Goal: Information Seeking & Learning: Find specific fact

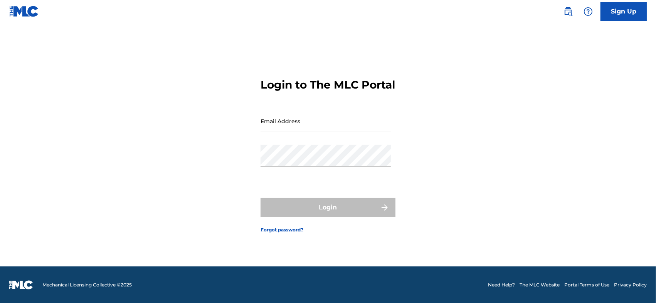
click at [376, 132] on input "Email Address" at bounding box center [325, 121] width 130 height 22
type input "[EMAIL_ADDRESS][DOMAIN_NAME]"
click at [391, 164] on nordpass-icon at bounding box center [391, 161] width 0 height 7
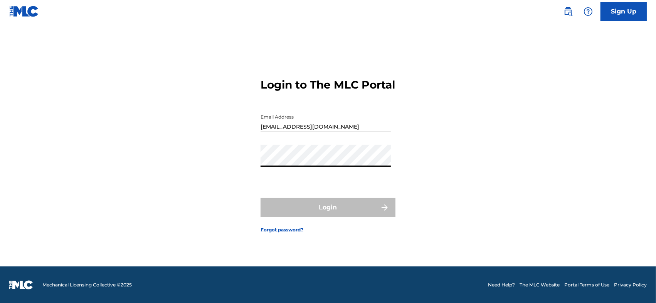
click at [0, 294] on nordpass-autofill-portal at bounding box center [0, 294] width 0 height 0
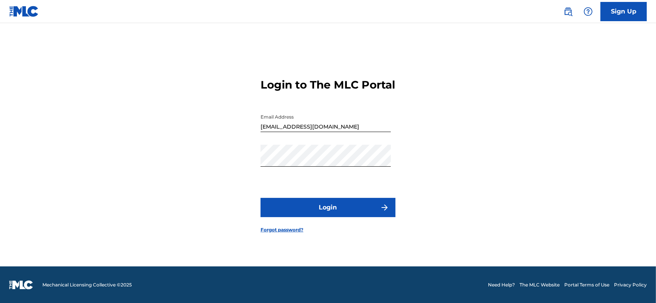
click at [357, 217] on button "Login" at bounding box center [327, 207] width 135 height 19
click at [341, 211] on button "Login" at bounding box center [327, 207] width 135 height 19
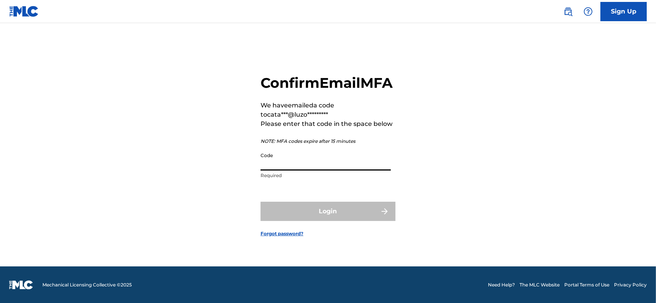
click at [302, 171] on input "Code" at bounding box center [325, 160] width 130 height 22
paste input "560882"
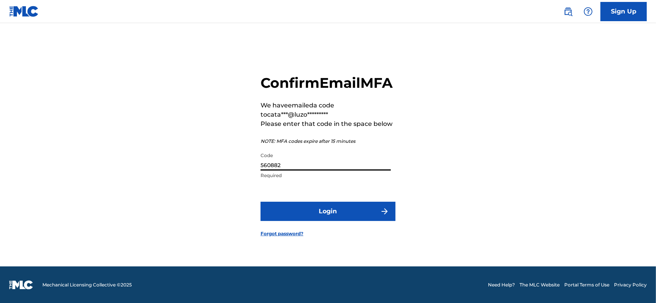
type input "560882"
click at [328, 233] on form "Confirm Email MFA We have emailed a code to cata***@luzo********* Please enter …" at bounding box center [327, 150] width 135 height 234
click at [321, 221] on button "Login" at bounding box center [327, 211] width 135 height 19
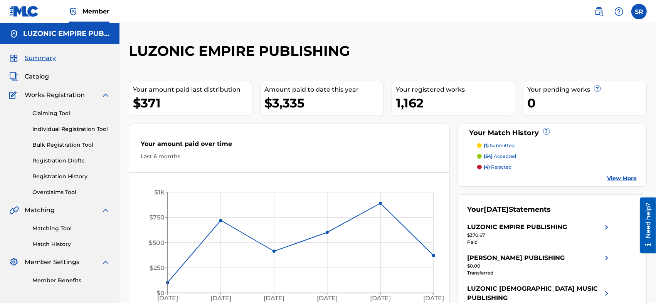
click at [44, 76] on span "Catalog" at bounding box center [37, 76] width 24 height 9
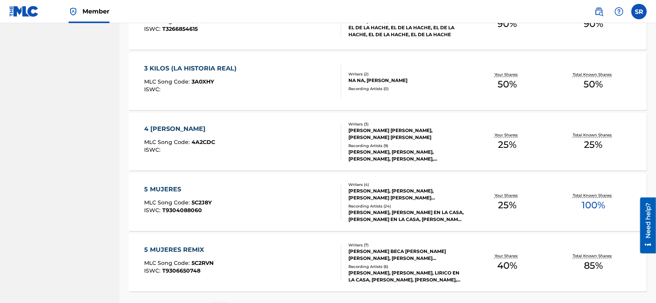
scroll to position [579, 0]
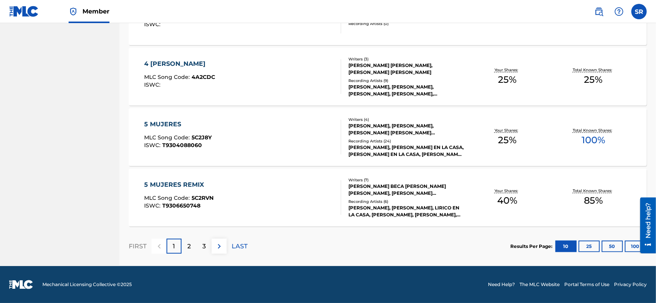
click at [609, 250] on button "50" at bounding box center [612, 247] width 21 height 12
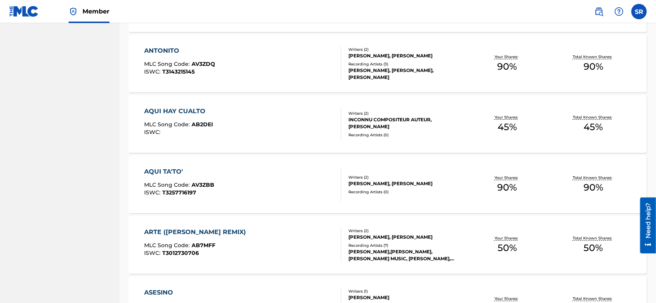
scroll to position [2999, 0]
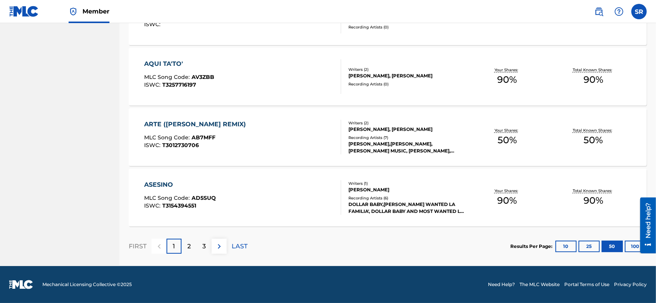
click at [203, 249] on p "3" at bounding box center [203, 246] width 3 height 9
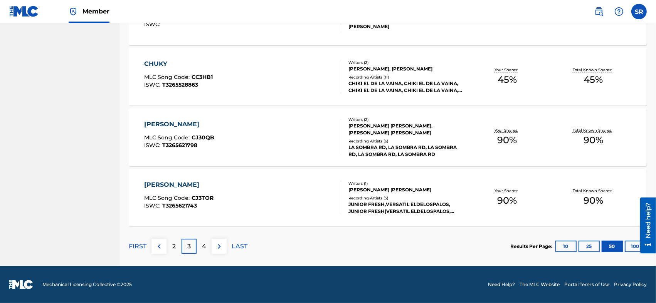
click at [206, 250] on div "4" at bounding box center [204, 246] width 15 height 15
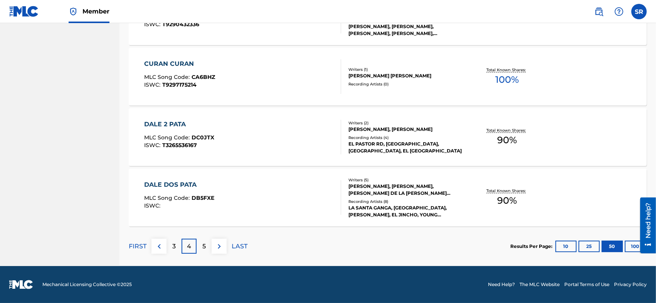
click at [206, 250] on div "5" at bounding box center [204, 246] width 15 height 15
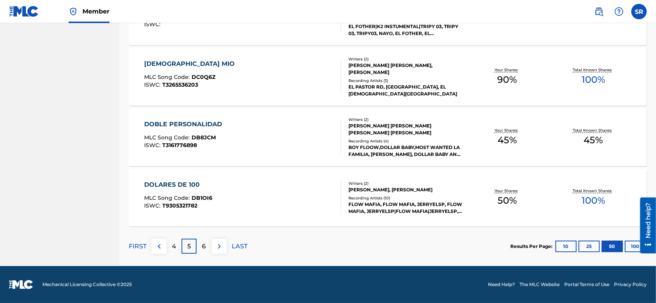
click at [206, 250] on p "6" at bounding box center [204, 246] width 4 height 9
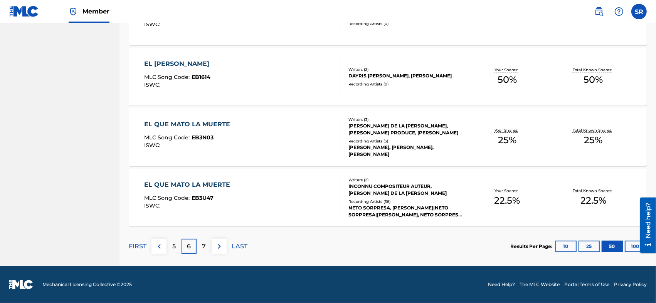
click at [206, 251] on div "7" at bounding box center [204, 246] width 15 height 15
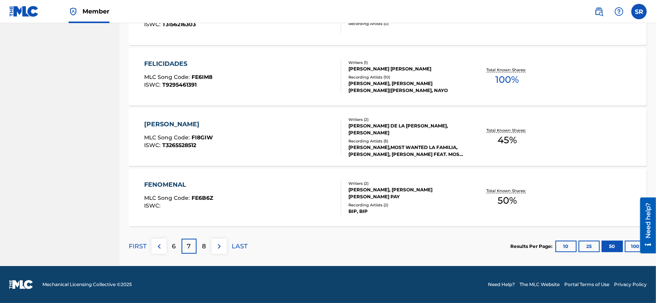
click at [206, 251] on div "8" at bounding box center [204, 246] width 15 height 15
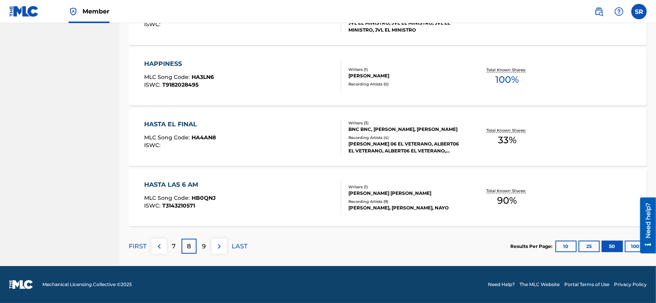
click at [206, 251] on div "9" at bounding box center [204, 246] width 15 height 15
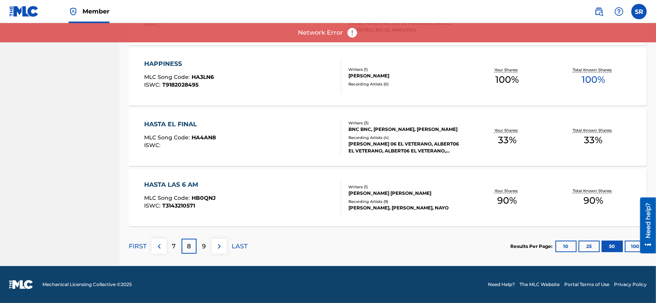
click at [206, 250] on p "9" at bounding box center [204, 246] width 4 height 9
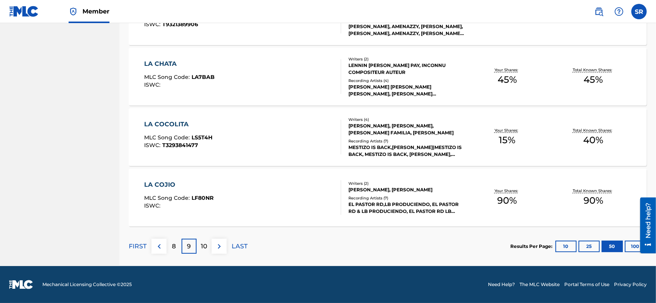
scroll to position [2973, 0]
click at [206, 250] on p "10" at bounding box center [204, 246] width 7 height 9
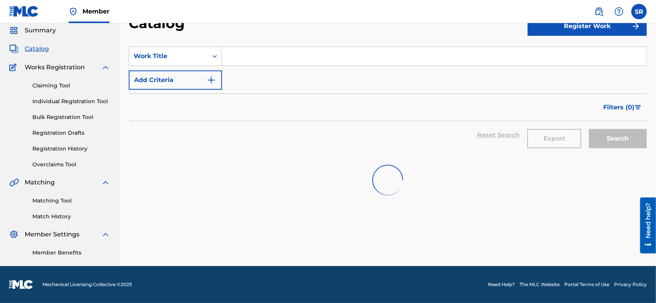
scroll to position [28, 0]
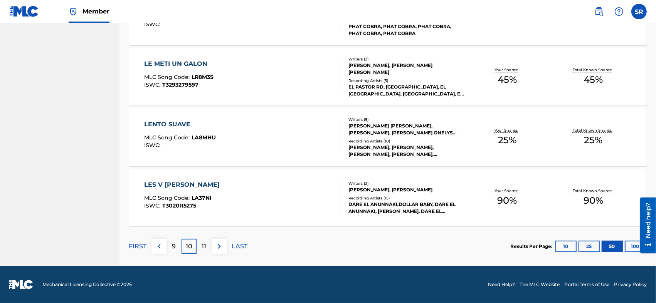
click at [206, 250] on p "11" at bounding box center [204, 246] width 5 height 9
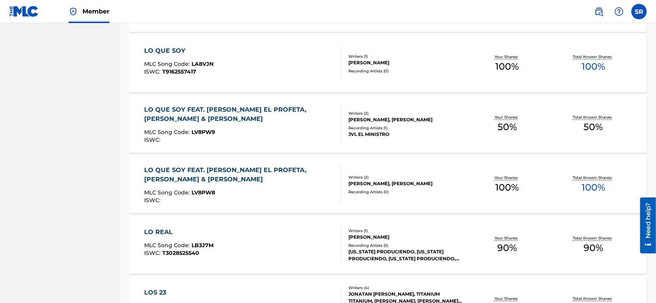
scroll to position [1534, 0]
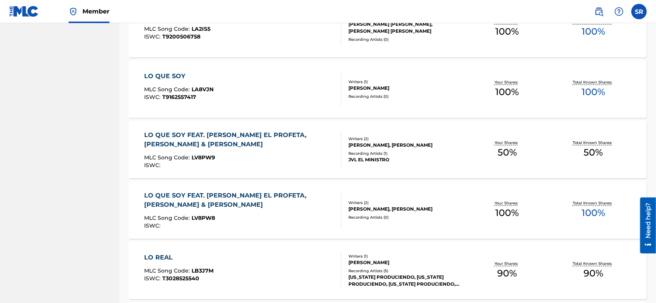
click at [305, 155] on div "MLC Song Code : LV8PW9" at bounding box center [239, 159] width 190 height 8
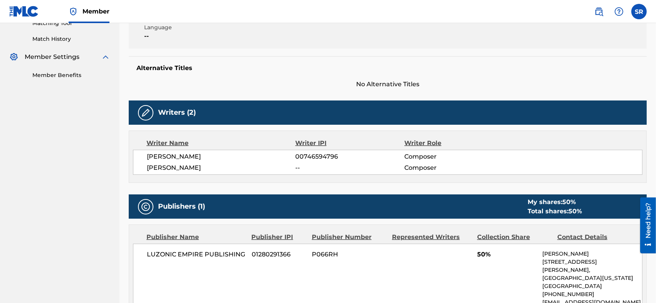
scroll to position [257, 0]
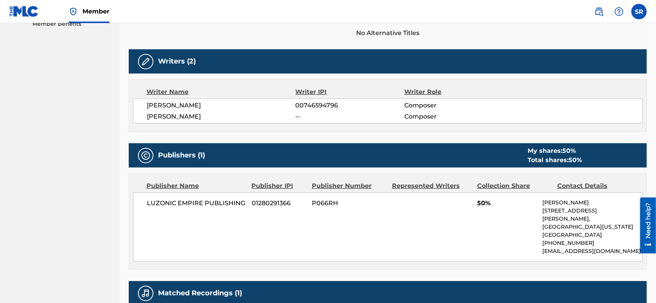
drag, startPoint x: 231, startPoint y: 96, endPoint x: 145, endPoint y: 102, distance: 86.9
click at [145, 102] on div "[PERSON_NAME] 00746594796 Composer [PERSON_NAME] -- Composer" at bounding box center [387, 111] width 509 height 25
copy span "[PERSON_NAME]"
drag, startPoint x: 244, startPoint y: 86, endPoint x: 128, endPoint y: 88, distance: 116.0
click at [128, 88] on div "< Back to results Edit Last Edited: [DATE] Source: LO QUE SOY FEAT. [PERSON_NAM…" at bounding box center [387, 100] width 536 height 628
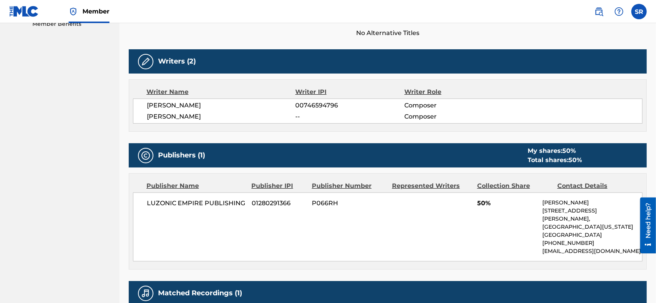
copy span "[PERSON_NAME]"
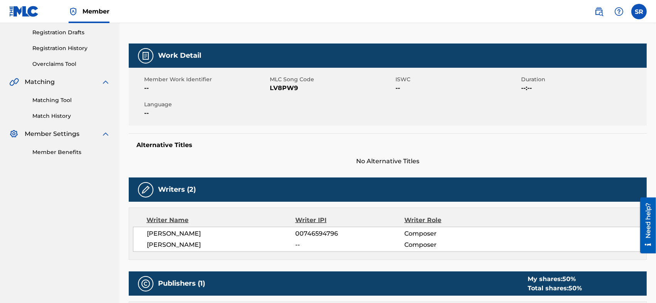
scroll to position [77, 0]
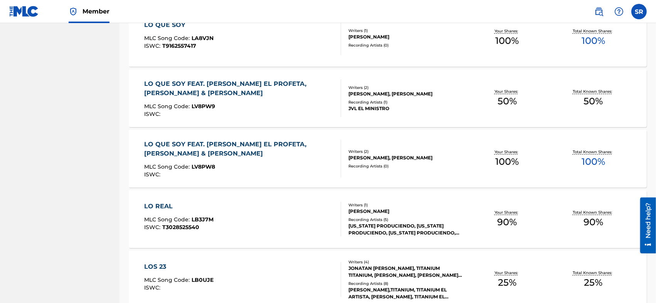
scroll to position [1612, 0]
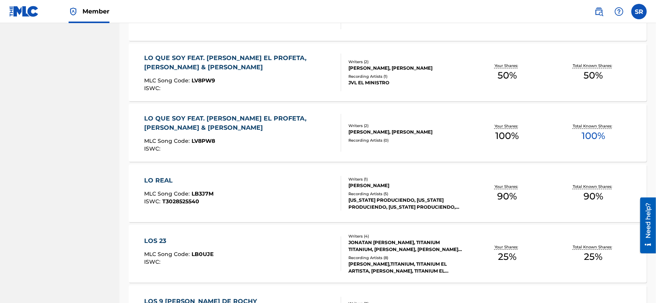
click at [262, 120] on div "LO QUE SOY FEAT. [PERSON_NAME] EL PROFETA, [PERSON_NAME] & [PERSON_NAME]" at bounding box center [239, 123] width 190 height 18
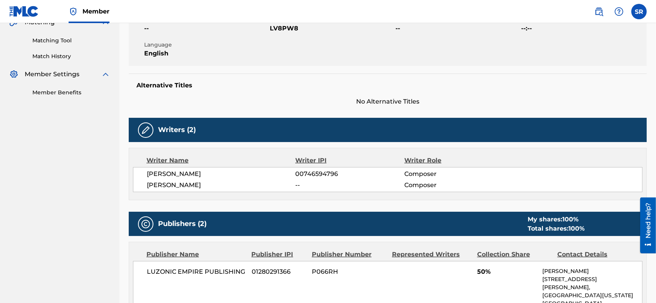
scroll to position [213, 0]
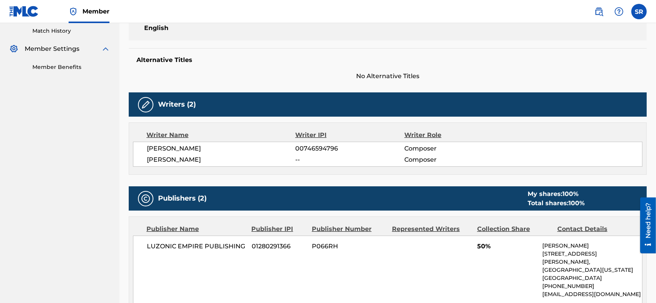
click at [240, 144] on span "[PERSON_NAME]" at bounding box center [221, 148] width 149 height 9
drag, startPoint x: 249, startPoint y: 141, endPoint x: 161, endPoint y: 137, distance: 87.6
click at [151, 142] on div "[PERSON_NAME] 00746594796 Composer [PERSON_NAME] -- Composer" at bounding box center [387, 154] width 509 height 25
click at [246, 149] on div "Writer Name Writer IPI Writer Role [PERSON_NAME] [PERSON_NAME] 00746594796 Comp…" at bounding box center [388, 149] width 518 height 52
click at [249, 155] on span "[PERSON_NAME]" at bounding box center [221, 159] width 149 height 9
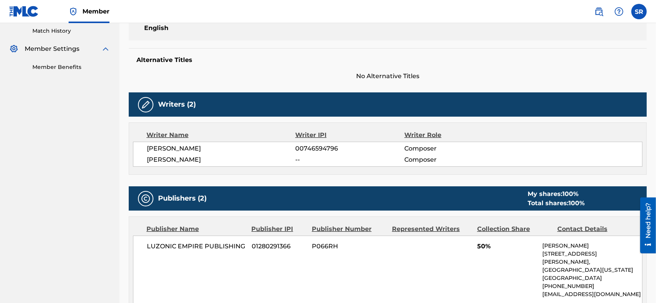
drag, startPoint x: 250, startPoint y: 139, endPoint x: 144, endPoint y: 145, distance: 106.1
click at [145, 146] on div "[PERSON_NAME] 00746594796 Composer [PERSON_NAME] -- Composer" at bounding box center [387, 154] width 509 height 25
copy span "[PERSON_NAME]"
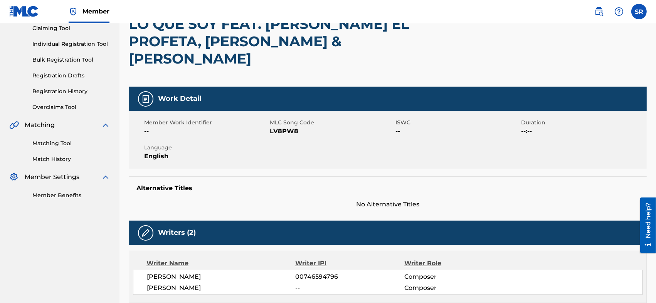
scroll to position [8, 0]
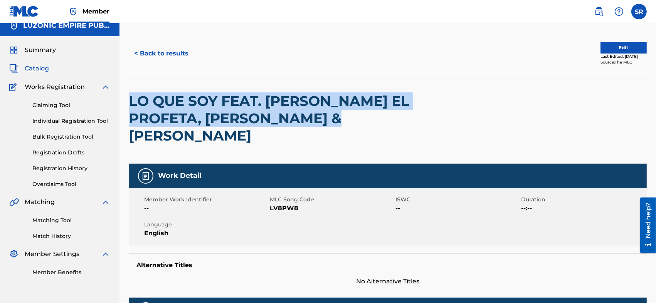
drag, startPoint x: 349, startPoint y: 118, endPoint x: 130, endPoint y: 101, distance: 220.0
click at [130, 101] on h2 "LO QUE SOY FEAT. [PERSON_NAME] EL PROFETA, [PERSON_NAME] & [PERSON_NAME]" at bounding box center [284, 118] width 311 height 52
copy h2 "LO QUE SOY FEAT. [PERSON_NAME] EL PROFETA, [PERSON_NAME] & [PERSON_NAME]"
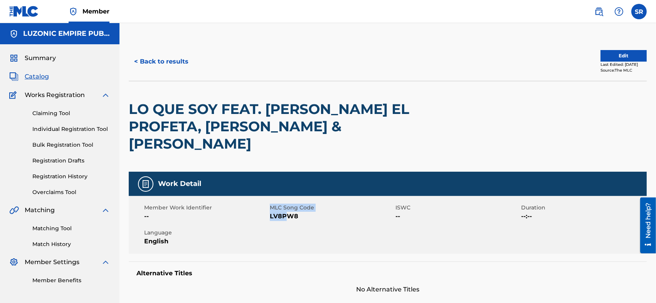
drag, startPoint x: 266, startPoint y: 202, endPoint x: 305, endPoint y: 200, distance: 39.4
click at [287, 201] on div "Member Work Identifier -- MLC Song Code LV8PW8 ISWC -- Duration --:-- Language …" at bounding box center [388, 225] width 518 height 58
click at [306, 212] on span "LV8PW8" at bounding box center [332, 216] width 124 height 9
drag, startPoint x: 302, startPoint y: 198, endPoint x: 269, endPoint y: 200, distance: 32.8
click at [270, 212] on span "LV8PW8" at bounding box center [332, 216] width 124 height 9
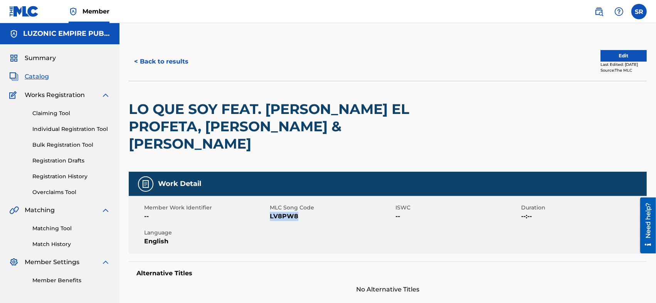
copy span "LV8PW8"
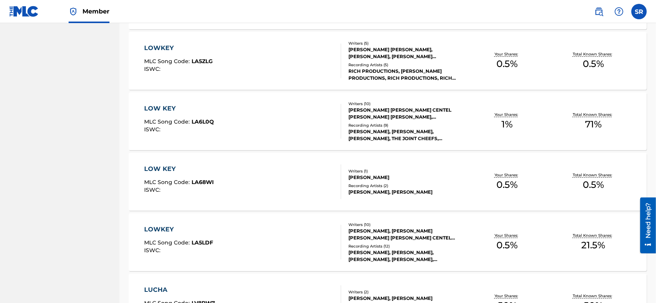
scroll to position [2202, 0]
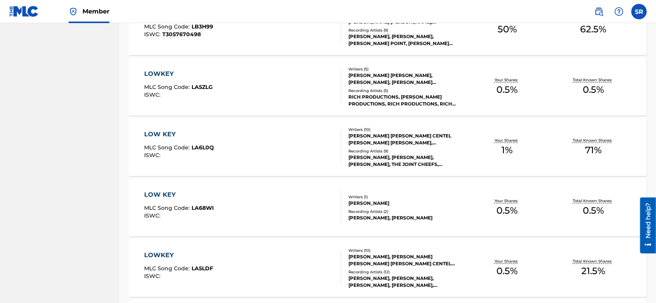
click at [240, 89] on div "LOWKEY MLC Song Code : LA5ZLG ISWC :" at bounding box center [242, 86] width 197 height 35
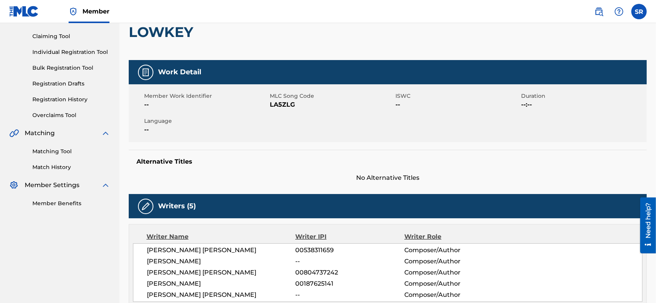
scroll to position [103, 0]
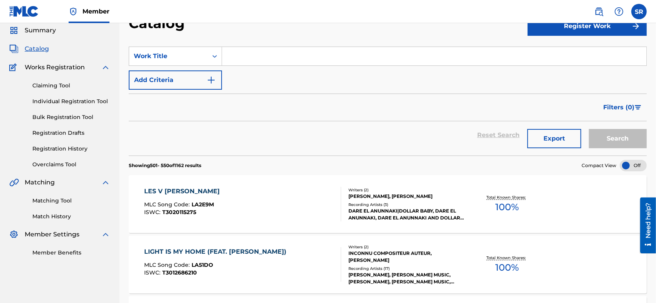
scroll to position [2202, 0]
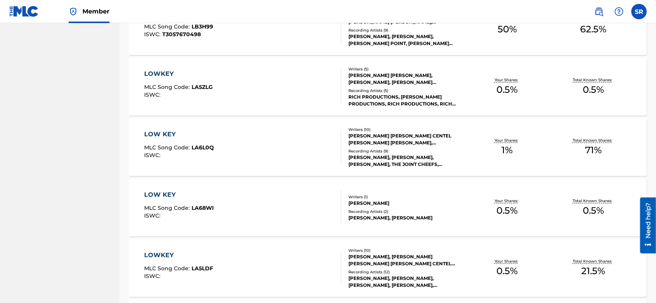
click at [279, 91] on div "LOWKEY MLC Song Code : LA5ZLG ISWC :" at bounding box center [242, 86] width 197 height 35
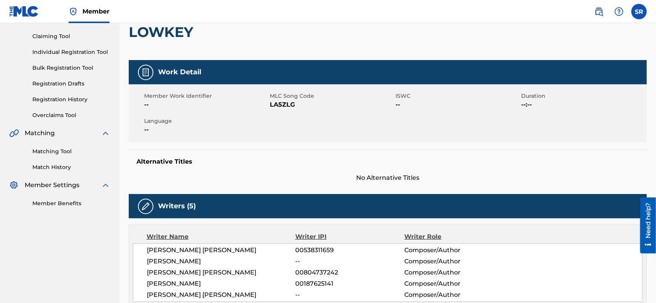
scroll to position [103, 0]
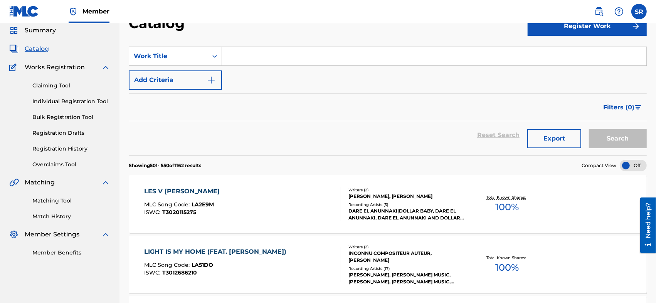
scroll to position [2202, 0]
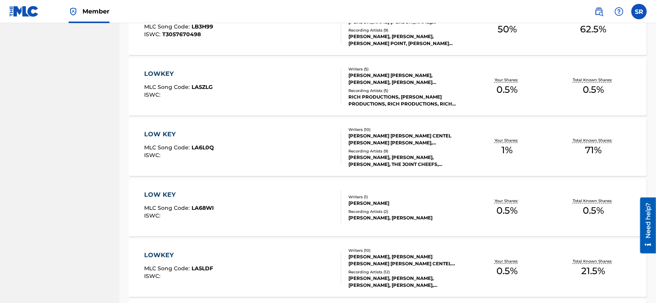
click at [317, 152] on div "LOW KEY MLC Song Code : LA6L0Q ISWC :" at bounding box center [242, 147] width 197 height 35
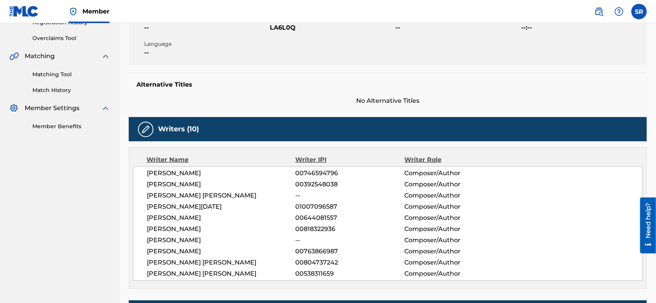
scroll to position [77, 0]
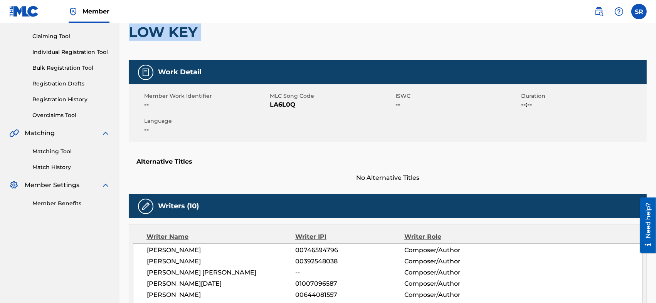
drag, startPoint x: 206, startPoint y: 35, endPoint x: 120, endPoint y: 45, distance: 86.5
copy div "LOW KEY"
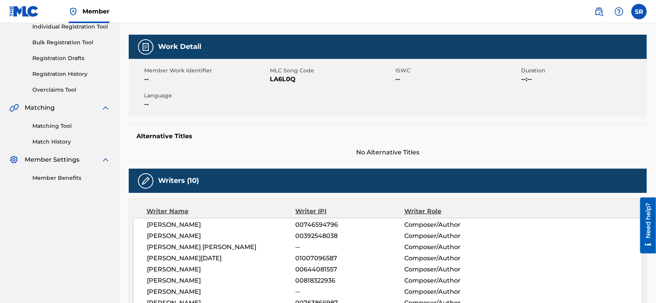
scroll to position [25, 0]
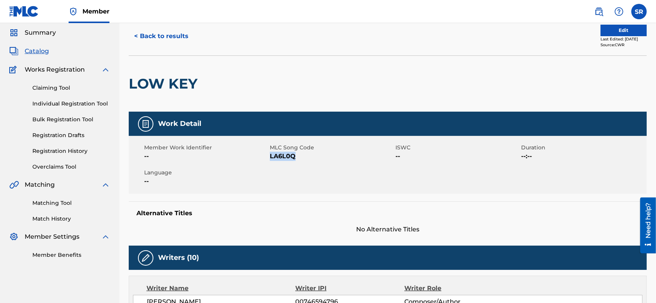
drag, startPoint x: 316, startPoint y: 158, endPoint x: 270, endPoint y: 162, distance: 46.8
click at [270, 162] on div "Member Work Identifier -- MLC Song Code LA6L0Q ISWC -- Duration --:-- Language …" at bounding box center [388, 165] width 518 height 58
copy span "LA6L0Q"
click at [277, 158] on span "LA6L0Q" at bounding box center [332, 156] width 124 height 9
click at [301, 158] on span "LA6L0Q" at bounding box center [332, 156] width 124 height 9
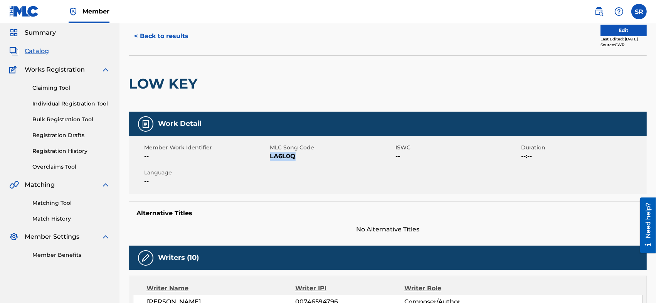
drag, startPoint x: 299, startPoint y: 155, endPoint x: 271, endPoint y: 163, distance: 28.7
click at [271, 163] on div "Member Work Identifier -- MLC Song Code LA6L0Q ISWC -- Duration --:-- Language …" at bounding box center [388, 165] width 518 height 58
copy span "LA6L0Q"
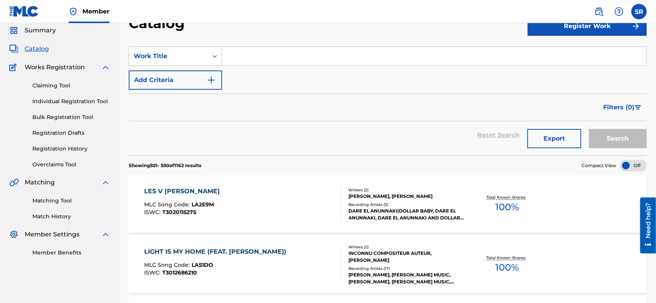
scroll to position [2202, 0]
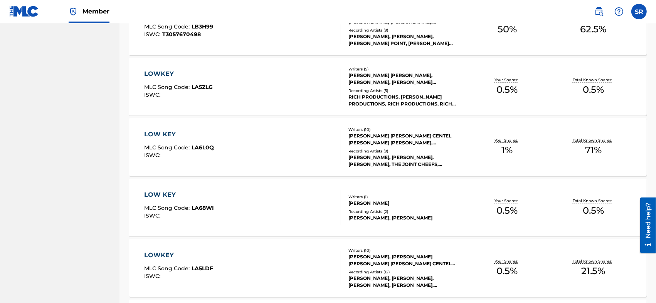
click at [295, 132] on div "LOW KEY MLC Song Code : LA6L0Q ISWC :" at bounding box center [242, 147] width 197 height 35
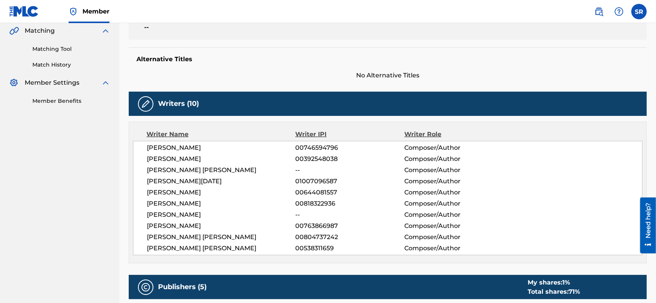
scroll to position [205, 0]
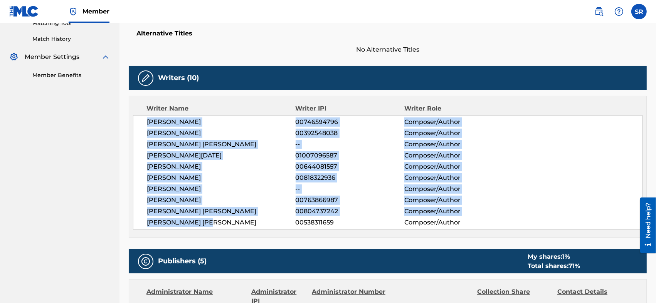
drag, startPoint x: 139, startPoint y: 121, endPoint x: 214, endPoint y: 227, distance: 129.9
click at [214, 227] on div "[PERSON_NAME] 00746594796 Composer/Author [PERSON_NAME] 00392548038 Composer/Au…" at bounding box center [387, 172] width 509 height 114
drag, startPoint x: 229, startPoint y: 222, endPoint x: 138, endPoint y: 121, distance: 135.6
click at [138, 121] on div "[PERSON_NAME] 00746594796 Composer/Author [PERSON_NAME] 00392548038 Composer/Au…" at bounding box center [387, 172] width 509 height 114
copy div "[PERSON_NAME] 00746594796 Composer/Author [PERSON_NAME] 00392548038 Composer/Au…"
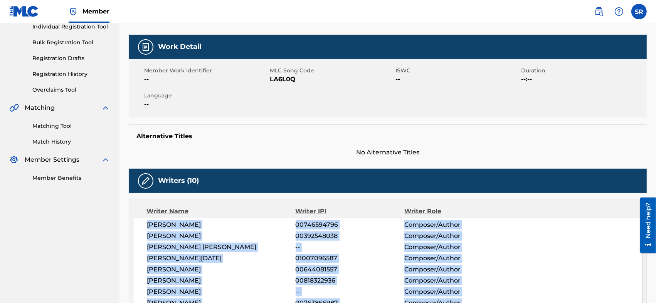
scroll to position [51, 0]
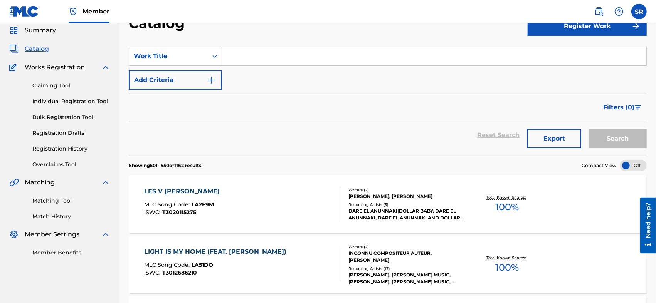
scroll to position [2202, 0]
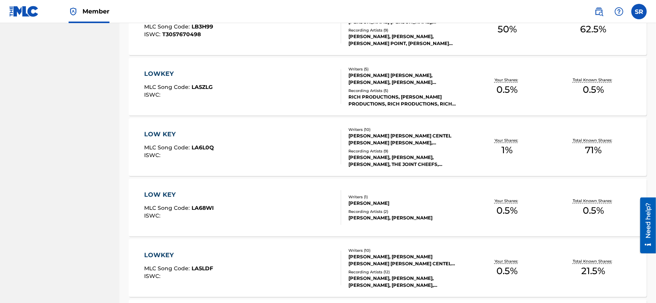
click at [288, 155] on div "LOW KEY MLC Song Code : LA6L0Q ISWC :" at bounding box center [242, 147] width 197 height 35
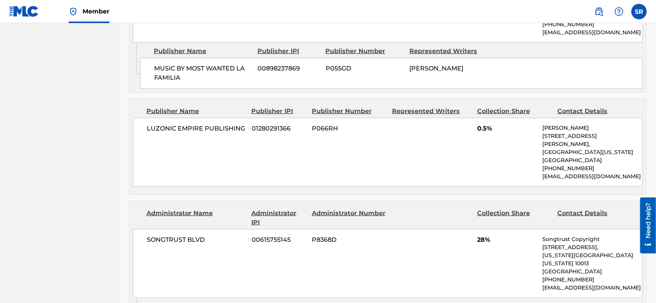
scroll to position [514, 0]
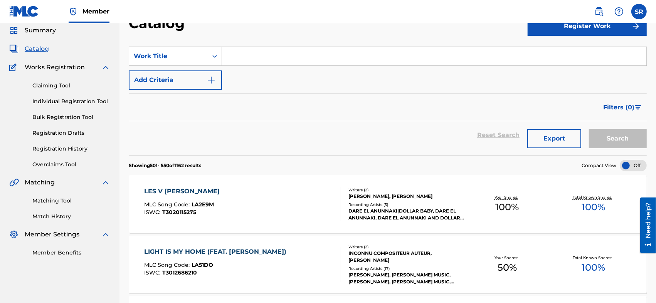
scroll to position [2202, 0]
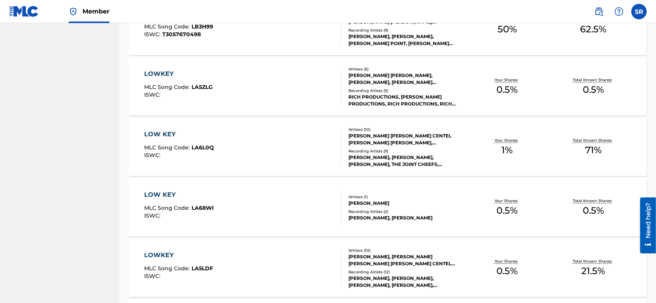
click at [263, 86] on div "LOWKEY MLC Song Code : LA5ZLG ISWC :" at bounding box center [242, 86] width 197 height 35
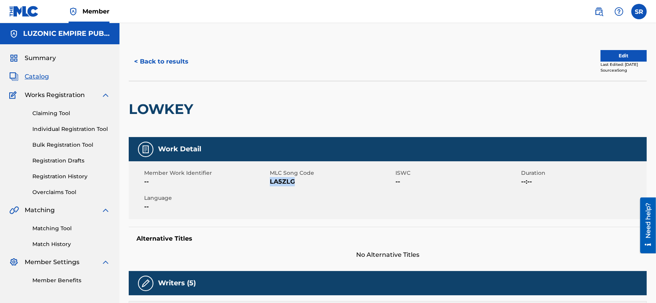
drag, startPoint x: 308, startPoint y: 186, endPoint x: 270, endPoint y: 179, distance: 38.8
click at [270, 179] on span "LA5ZLG" at bounding box center [332, 181] width 124 height 9
copy span "LA5ZLG"
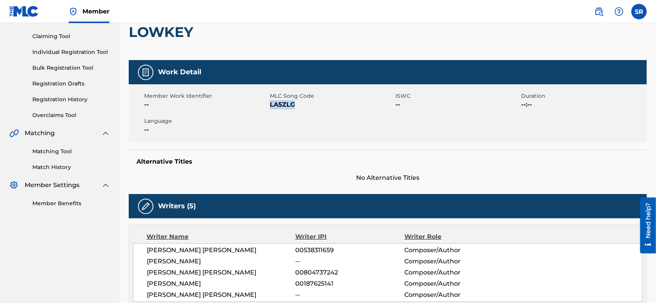
scroll to position [128, 0]
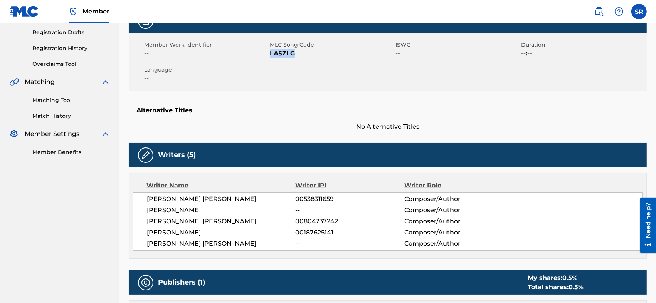
drag, startPoint x: 265, startPoint y: 244, endPoint x: 139, endPoint y: 195, distance: 135.7
click at [139, 195] on div "[PERSON_NAME] [PERSON_NAME] 00538311659 Composer/Author [PERSON_NAME] -- Compos…" at bounding box center [387, 221] width 509 height 59
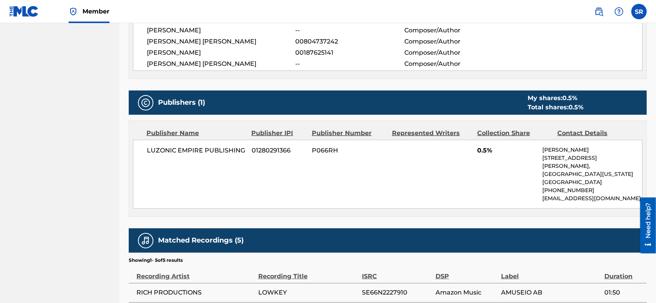
scroll to position [334, 0]
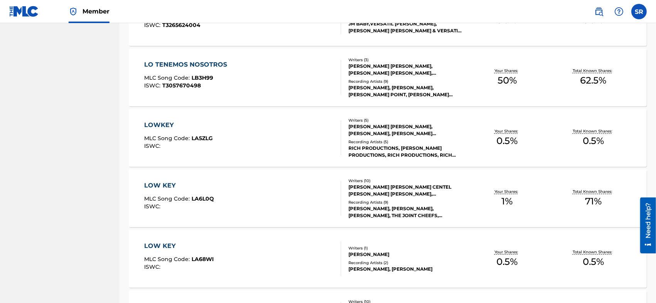
scroll to position [2202, 0]
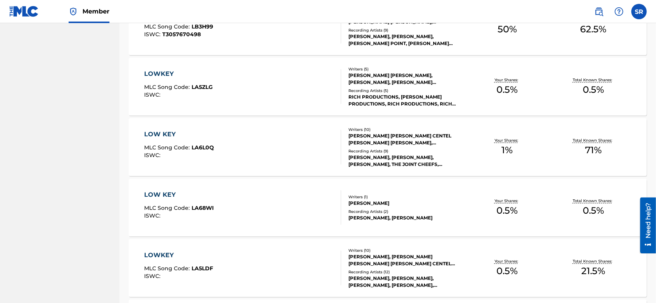
click at [258, 202] on div "LOW KEY MLC Song Code : LA68WI ISWC :" at bounding box center [242, 207] width 197 height 35
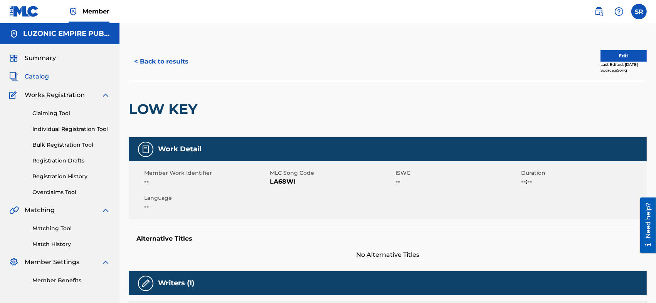
scroll to position [51, 0]
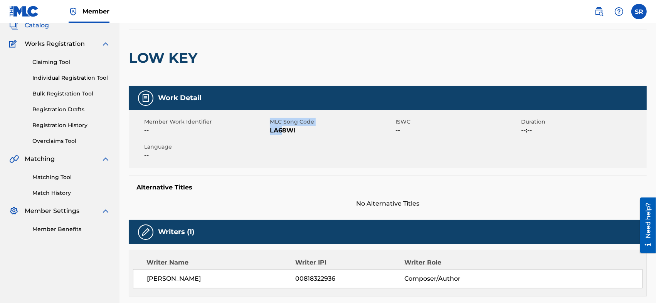
drag, startPoint x: 266, startPoint y: 130, endPoint x: 284, endPoint y: 132, distance: 17.4
click at [284, 132] on div "Member Work Identifier -- MLC Song Code LA68WI ISWC -- Duration --:-- Language …" at bounding box center [388, 139] width 518 height 58
click at [297, 137] on div "Member Work Identifier -- MLC Song Code LA68WI ISWC -- Duration --:-- Language …" at bounding box center [388, 139] width 518 height 58
drag, startPoint x: 298, startPoint y: 133, endPoint x: 271, endPoint y: 133, distance: 27.0
click at [271, 133] on span "LA68WI" at bounding box center [332, 130] width 124 height 9
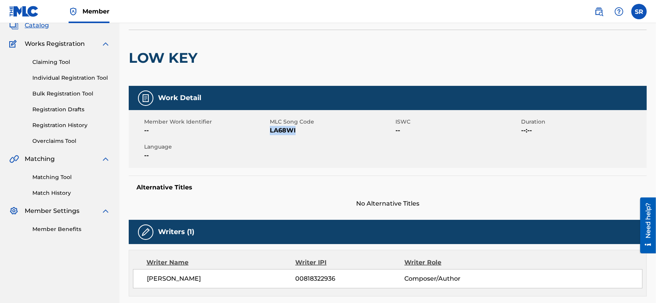
scroll to position [128, 0]
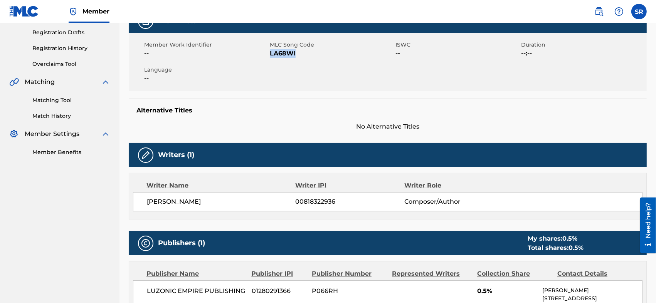
drag, startPoint x: 252, startPoint y: 203, endPoint x: 143, endPoint y: 210, distance: 109.7
click at [143, 210] on div "[PERSON_NAME] 00818322936 Composer/Author" at bounding box center [387, 201] width 509 height 19
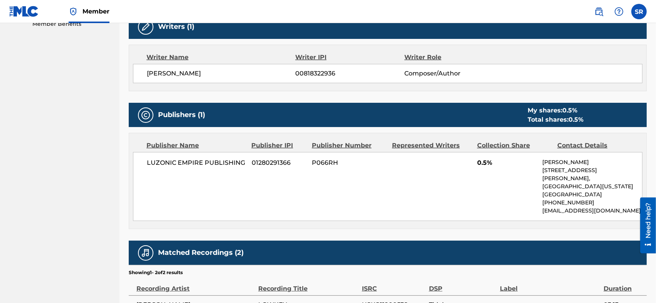
scroll to position [334, 0]
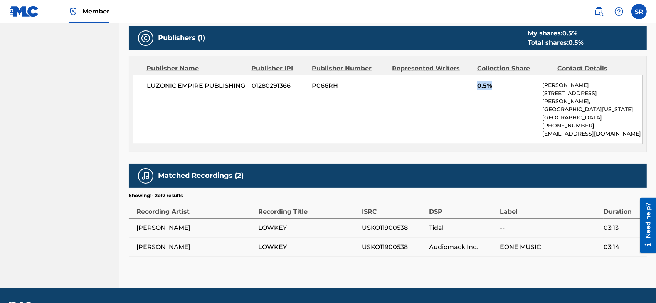
drag, startPoint x: 470, startPoint y: 87, endPoint x: 490, endPoint y: 90, distance: 20.2
click at [490, 90] on div "LUZONIC EMPIRE PUBLISHING 01280291366 P066RH 0.5% [PERSON_NAME] [STREET_ADDRESS…" at bounding box center [387, 109] width 509 height 69
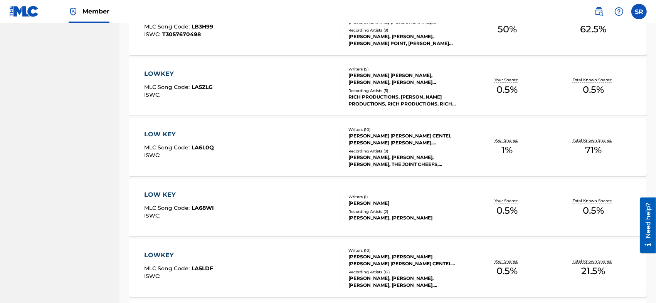
scroll to position [2228, 0]
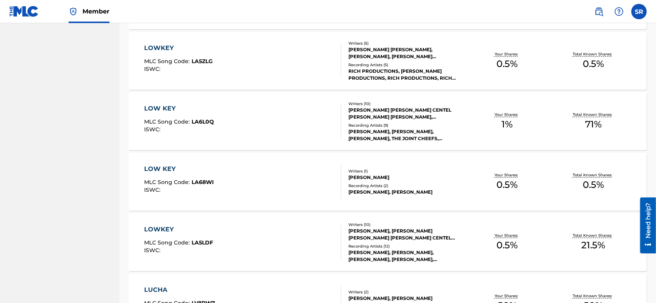
click at [281, 235] on div "LOWKEY MLC Song Code : LA5LDF ISWC :" at bounding box center [242, 242] width 197 height 35
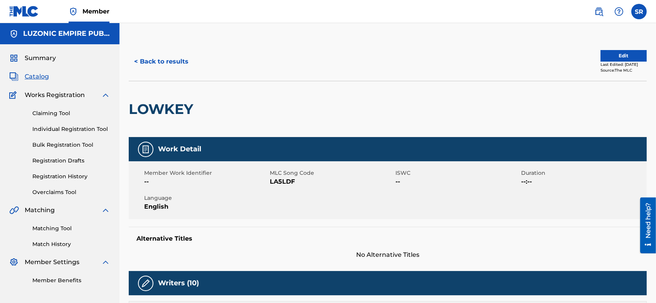
scroll to position [51, 0]
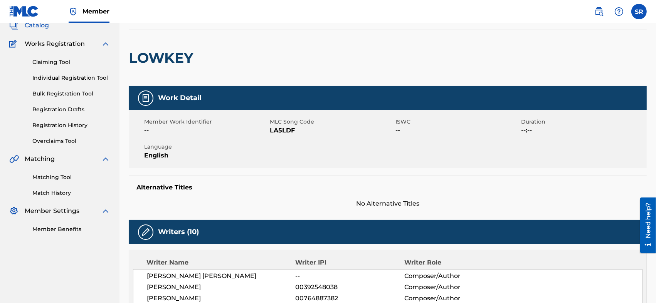
drag, startPoint x: 321, startPoint y: 152, endPoint x: 336, endPoint y: 0, distance: 152.2
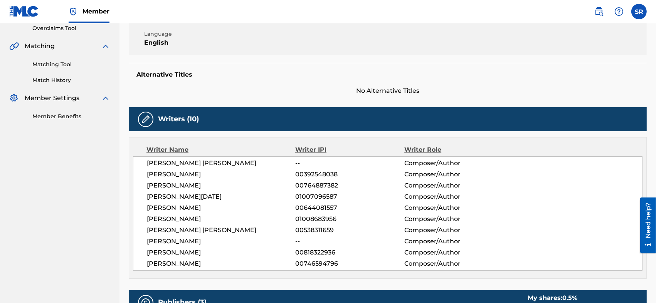
scroll to position [139, 0]
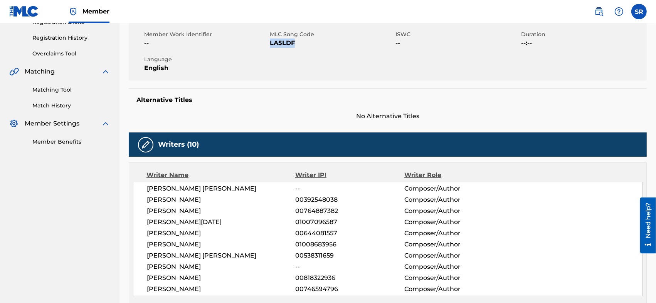
drag, startPoint x: 296, startPoint y: 43, endPoint x: 270, endPoint y: 45, distance: 25.5
click at [270, 45] on span "LA5LDF" at bounding box center [332, 43] width 124 height 9
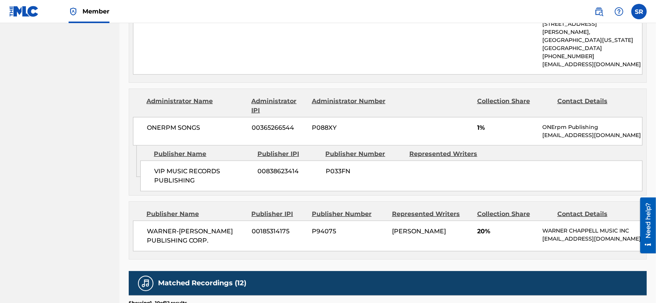
scroll to position [447, 0]
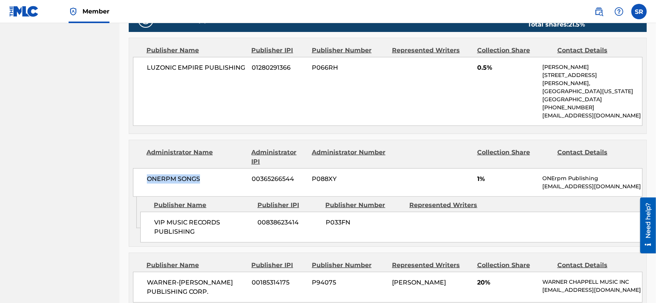
drag, startPoint x: 143, startPoint y: 171, endPoint x: 203, endPoint y: 171, distance: 60.1
click at [203, 171] on div "ONERPM SONGS 00365266544 P088XY 1% ONErpm Publishing [EMAIL_ADDRESS][DOMAIN_NAM…" at bounding box center [387, 182] width 509 height 29
click at [209, 175] on span "ONERPM SONGS" at bounding box center [196, 179] width 99 height 9
drag, startPoint x: 198, startPoint y: 225, endPoint x: 145, endPoint y: 213, distance: 54.6
click at [145, 213] on div "VIP MUSIC RECORDS PUBLISHING 00838623414 P033FN" at bounding box center [391, 227] width 502 height 31
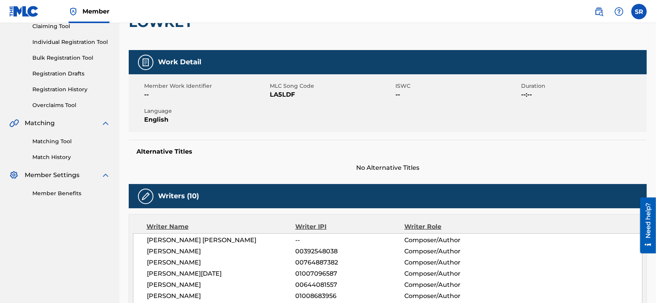
scroll to position [0, 0]
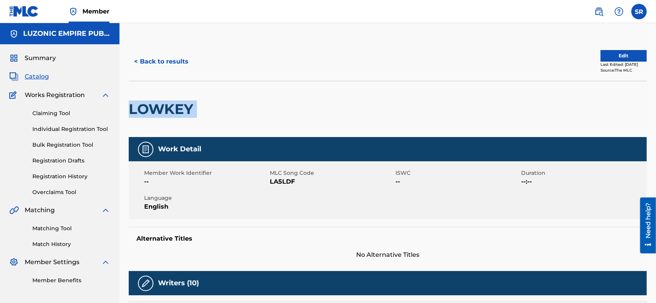
drag, startPoint x: 200, startPoint y: 106, endPoint x: 128, endPoint y: 111, distance: 72.2
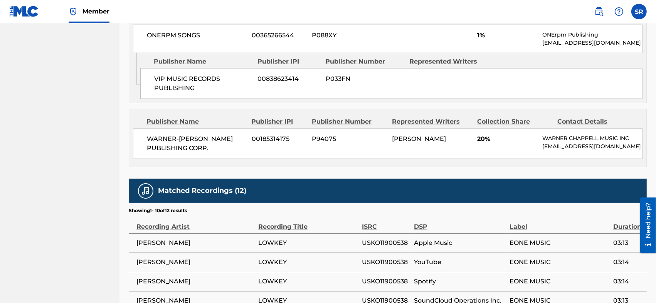
scroll to position [539, 0]
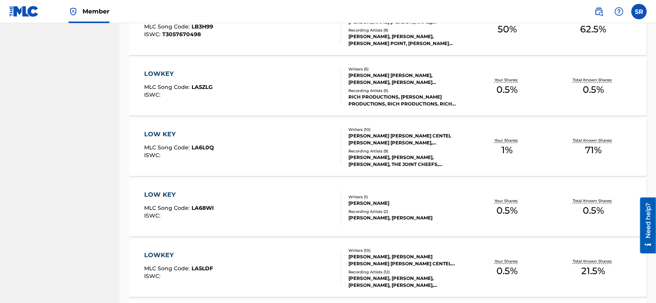
scroll to position [2176, 0]
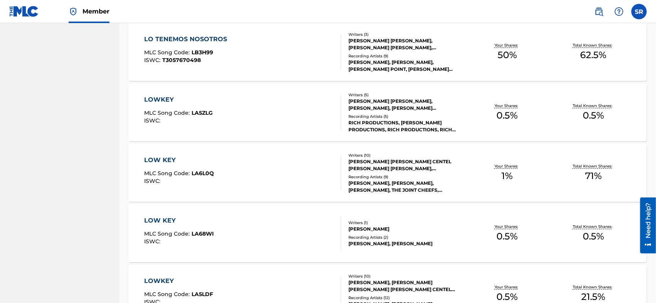
click at [273, 116] on div "LOWKEY MLC Song Code : LA5ZLG ISWC :" at bounding box center [242, 112] width 197 height 35
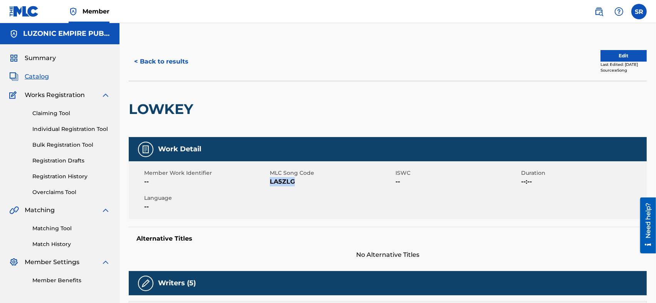
drag, startPoint x: 302, startPoint y: 186, endPoint x: 269, endPoint y: 184, distance: 32.4
click at [270, 184] on span "LA5ZLG" at bounding box center [332, 181] width 124 height 9
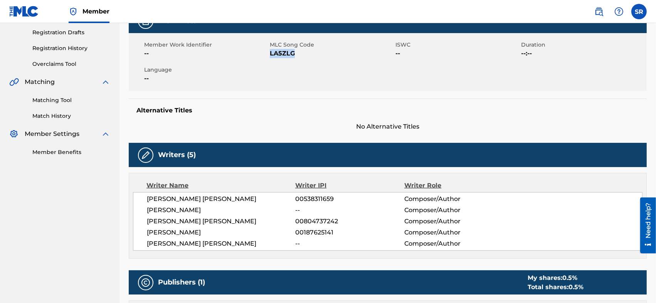
scroll to position [180, 0]
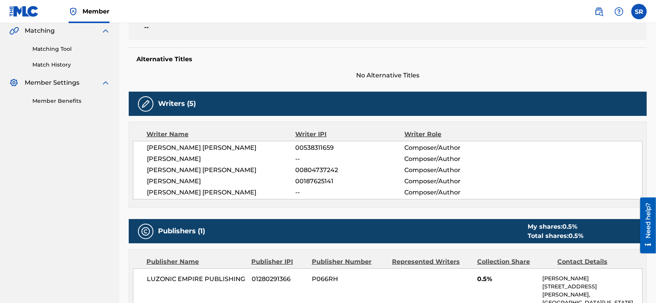
drag, startPoint x: 266, startPoint y: 192, endPoint x: 143, endPoint y: 149, distance: 130.3
click at [143, 149] on div "[PERSON_NAME] [PERSON_NAME] 00538311659 Composer/Author [PERSON_NAME] -- Compos…" at bounding box center [387, 170] width 509 height 59
click at [15, 133] on nav "LUZONIC EMPIRE PUBLISHING Summary Catalog Works Registration Claiming Tool Indi…" at bounding box center [59, 192] width 119 height 696
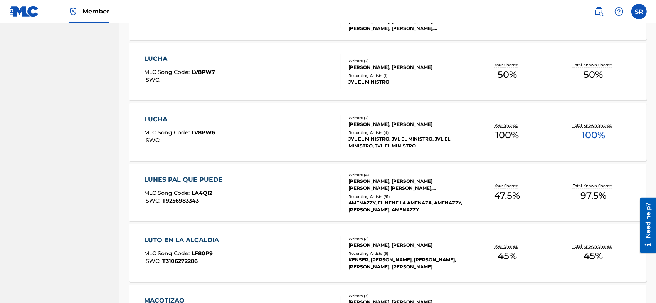
scroll to position [2434, 0]
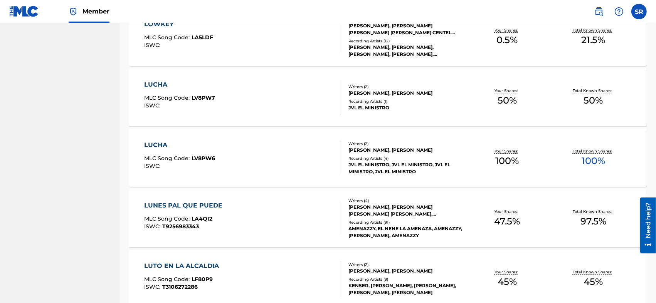
click at [287, 98] on div "LUCHA MLC Song Code : LV8PW7 ISWC :" at bounding box center [242, 97] width 197 height 35
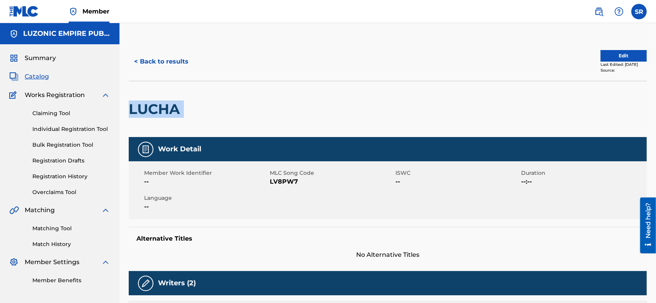
drag, startPoint x: 187, startPoint y: 104, endPoint x: 126, endPoint y: 118, distance: 61.8
click at [126, 118] on div "< Back to results Edit Last Edited: [DATE] Source: LUCHA Work Detail Member Wor…" at bounding box center [387, 301] width 536 height 519
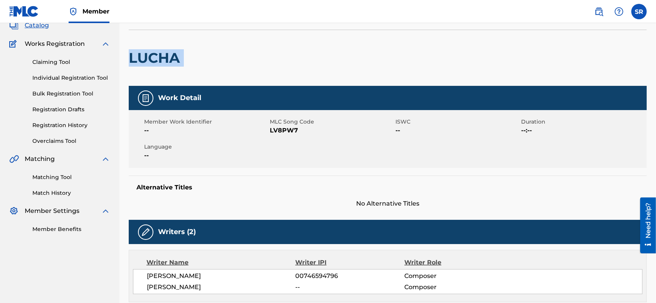
scroll to position [103, 0]
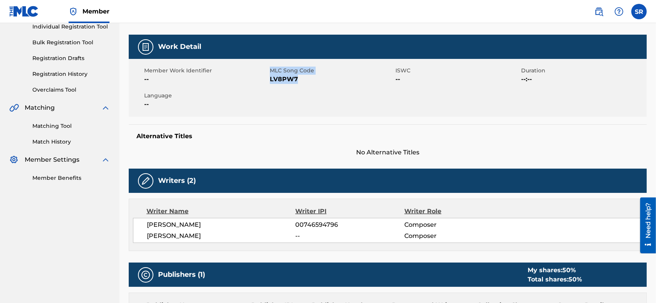
drag, startPoint x: 306, startPoint y: 79, endPoint x: 268, endPoint y: 84, distance: 37.7
click at [268, 84] on div "Member Work Identifier -- MLC Song Code LV8PW7 ISWC -- Duration --:-- Language …" at bounding box center [388, 88] width 518 height 58
click at [271, 88] on div "Member Work Identifier -- MLC Song Code LV8PW7 ISWC -- Duration --:-- Language …" at bounding box center [388, 88] width 518 height 58
drag, startPoint x: 298, startPoint y: 81, endPoint x: 271, endPoint y: 83, distance: 27.4
click at [271, 83] on span "LV8PW7" at bounding box center [332, 79] width 124 height 9
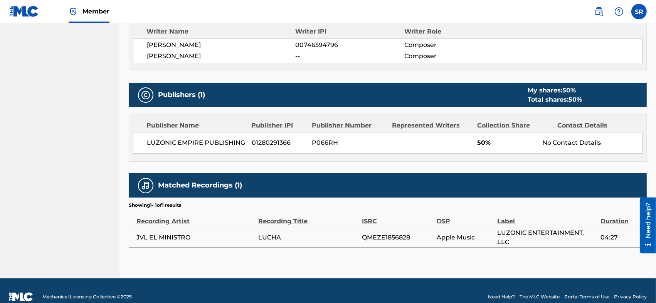
scroll to position [294, 0]
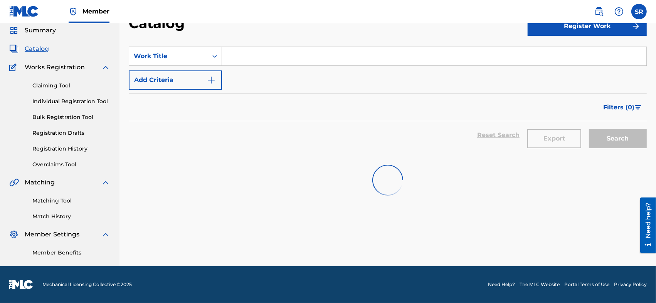
scroll to position [28, 0]
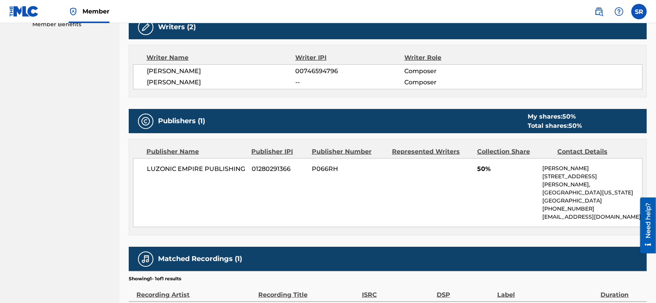
scroll to position [179, 0]
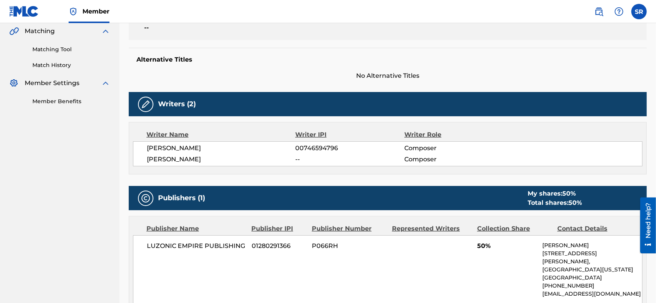
drag, startPoint x: 231, startPoint y: 160, endPoint x: 141, endPoint y: 149, distance: 90.8
click at [141, 149] on div "[PERSON_NAME] 00746594796 Composer [PERSON_NAME] -- Composer" at bounding box center [387, 153] width 509 height 25
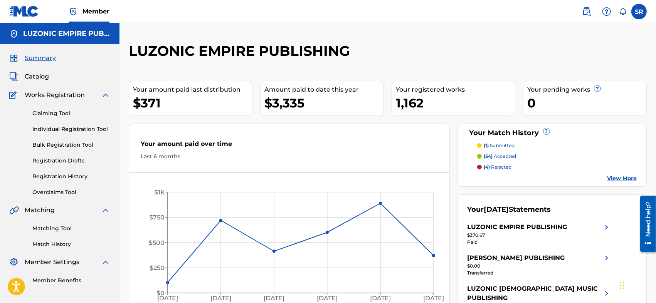
click at [34, 81] on span "Catalog" at bounding box center [37, 76] width 24 height 9
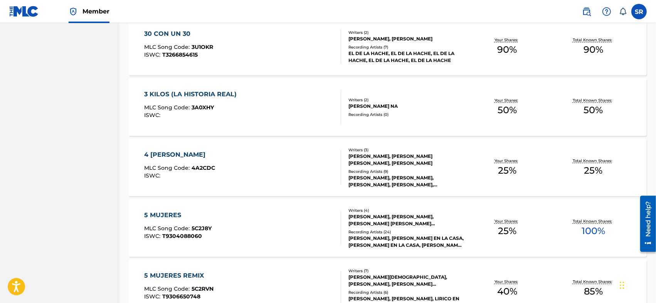
scroll to position [579, 0]
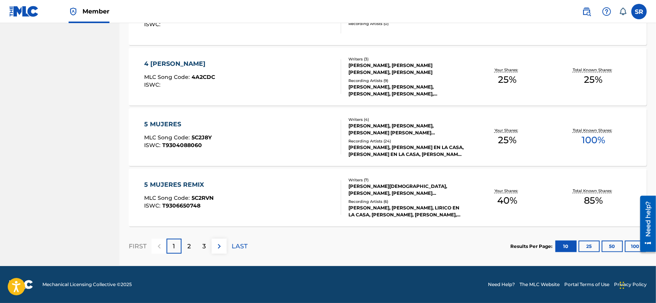
click at [610, 252] on div "Results Per Page: 10 25 50 100" at bounding box center [578, 247] width 136 height 36
click at [612, 250] on button "50" at bounding box center [612, 247] width 21 height 12
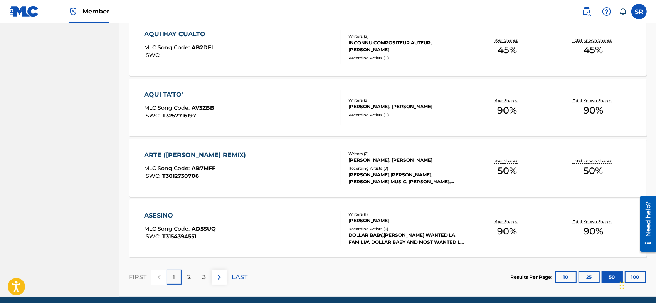
scroll to position [2999, 0]
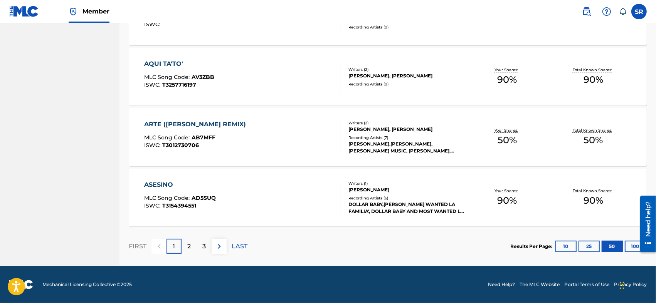
click at [199, 250] on div "3" at bounding box center [204, 246] width 15 height 15
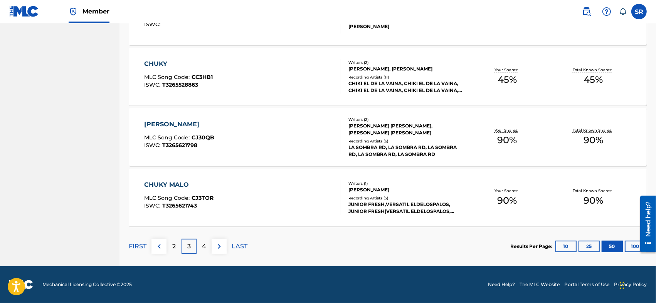
click at [199, 250] on div "4" at bounding box center [204, 246] width 15 height 15
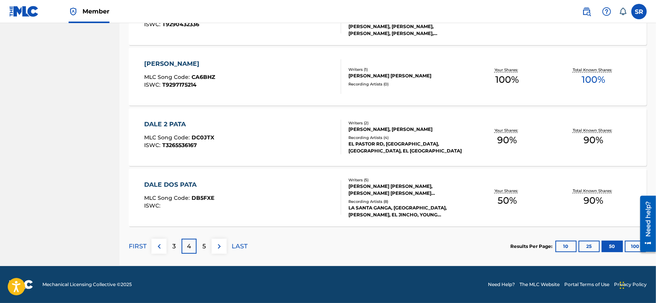
click at [199, 250] on div "5" at bounding box center [204, 246] width 15 height 15
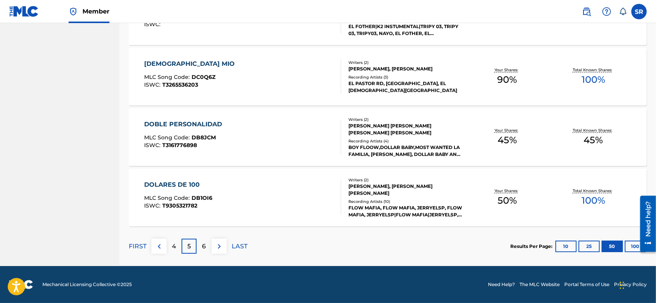
click at [199, 250] on div "6" at bounding box center [204, 246] width 15 height 15
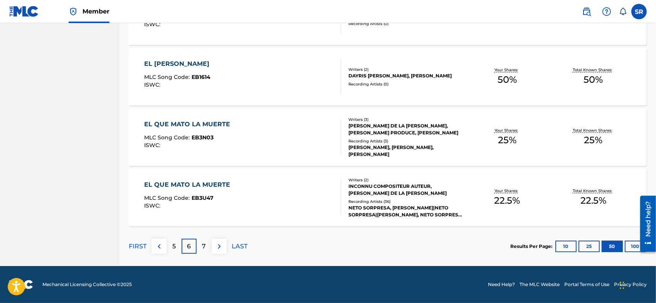
click at [199, 250] on div "7" at bounding box center [204, 246] width 15 height 15
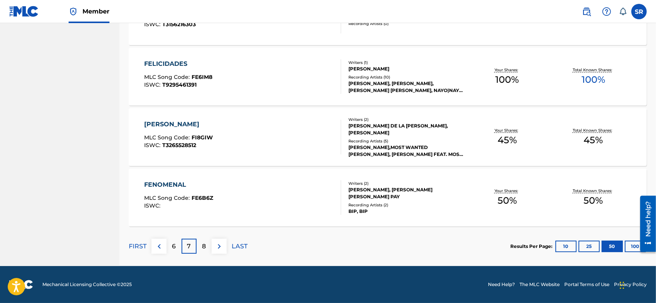
click at [199, 250] on div "8" at bounding box center [204, 246] width 15 height 15
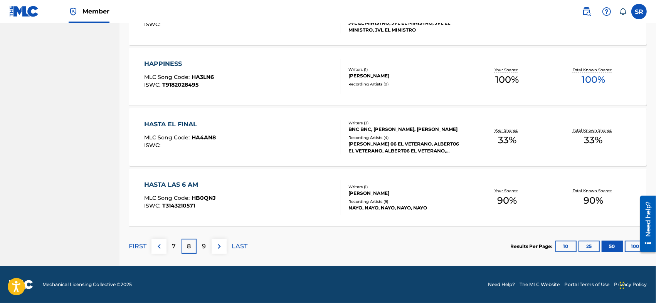
click at [199, 250] on div "9" at bounding box center [204, 246] width 15 height 15
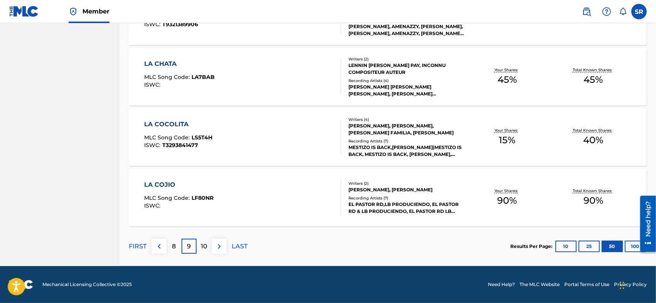
click at [199, 250] on div "10" at bounding box center [204, 246] width 15 height 15
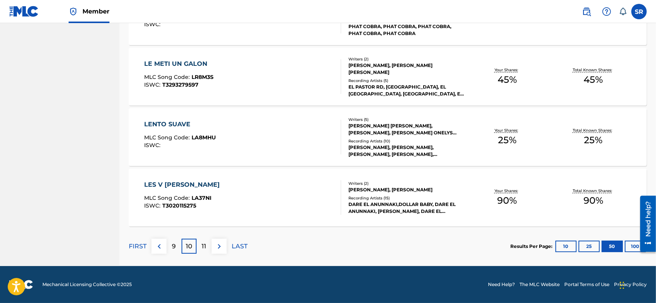
click at [199, 250] on div "11" at bounding box center [204, 246] width 15 height 15
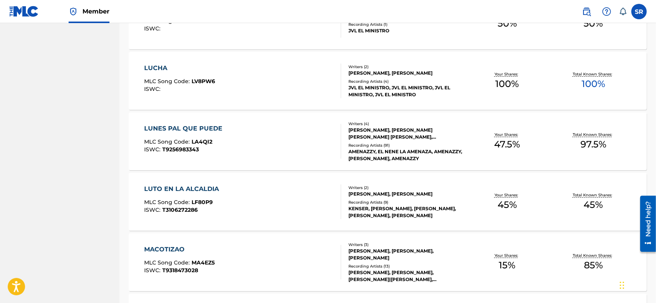
scroll to position [2408, 0]
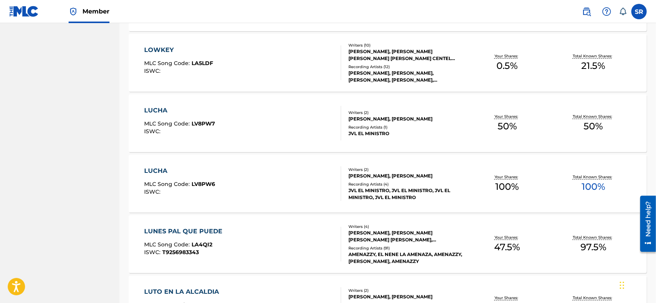
click at [289, 193] on div "LUCHA MLC Song Code : LV8PW6 ISWC :" at bounding box center [242, 183] width 197 height 35
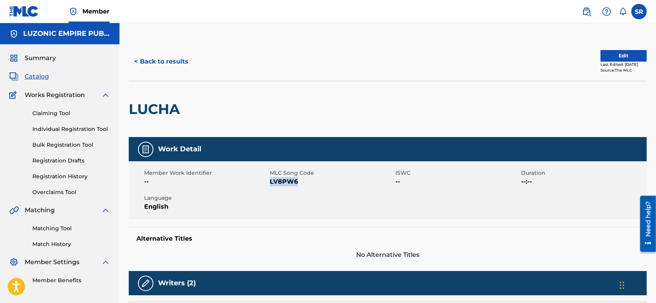
drag, startPoint x: 299, startPoint y: 180, endPoint x: 271, endPoint y: 189, distance: 29.2
click at [271, 189] on div "Member Work Identifier -- MLC Song Code LV8PW6 ISWC -- Duration --:-- Language …" at bounding box center [388, 190] width 518 height 58
copy span "LV8PW6"
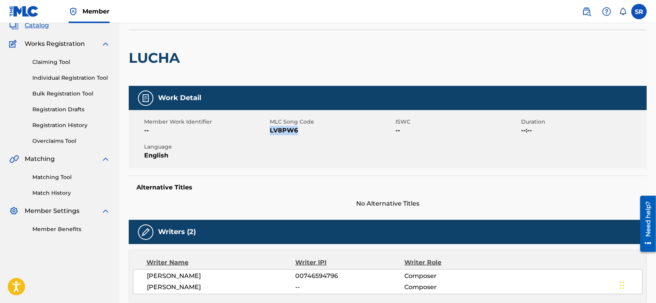
scroll to position [103, 0]
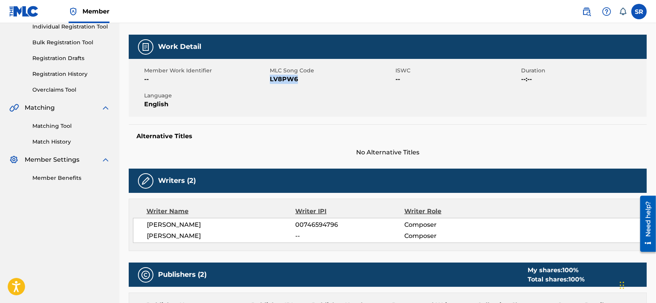
drag, startPoint x: 252, startPoint y: 235, endPoint x: 129, endPoint y: 228, distance: 123.1
click at [129, 228] on div "Writer Name Writer IPI Writer Role [PERSON_NAME] [PERSON_NAME] 00746594796 Comp…" at bounding box center [388, 225] width 518 height 52
copy div "JEREMYS ALBERTO LUCIANO 00746594796 Composer FRANCISCO JAVIER RODRIGUEZ"
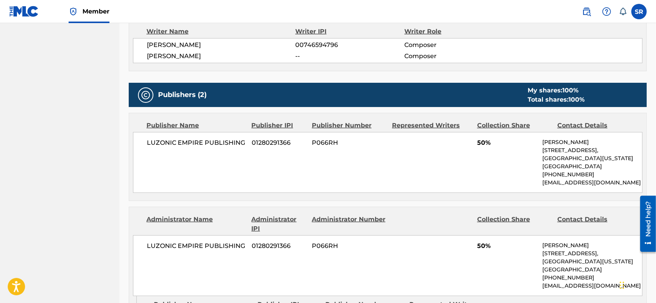
scroll to position [205, 0]
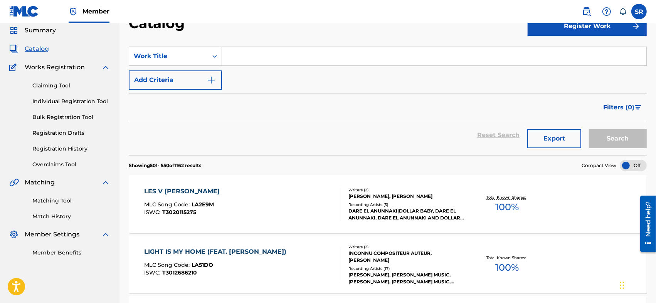
scroll to position [2408, 0]
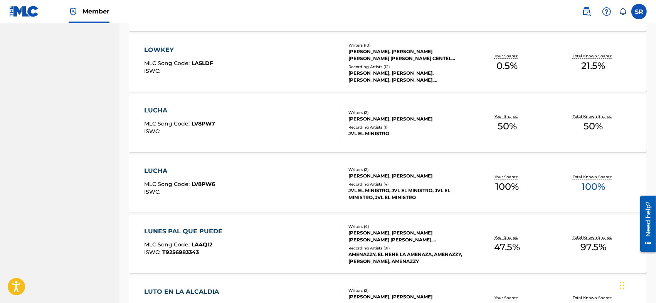
click at [310, 112] on div "LUCHA MLC Song Code : LV8PW7 ISWC :" at bounding box center [242, 123] width 197 height 35
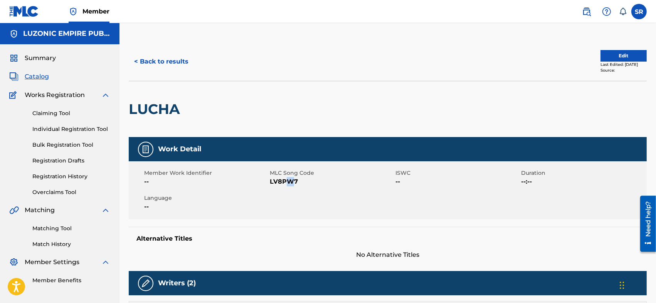
drag, startPoint x: 295, startPoint y: 185, endPoint x: 286, endPoint y: 186, distance: 8.5
click at [287, 186] on span "LV8PW7" at bounding box center [332, 181] width 124 height 9
drag, startPoint x: 299, startPoint y: 182, endPoint x: 271, endPoint y: 184, distance: 28.6
click at [271, 184] on span "LV8PW7" at bounding box center [332, 181] width 124 height 9
copy span "LV8PW7"
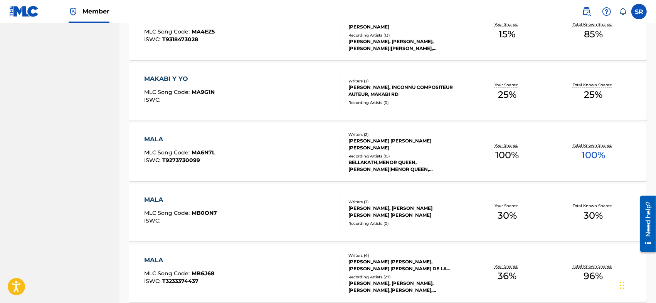
scroll to position [2768, 0]
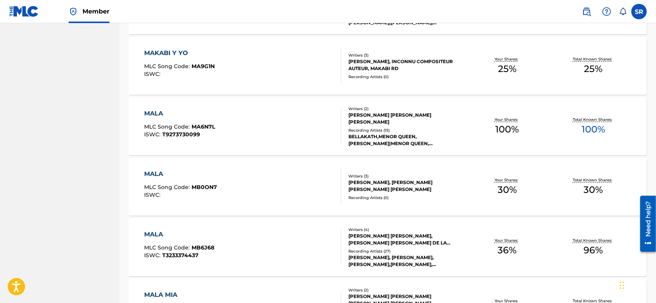
click at [295, 195] on div "MALA MLC Song Code : MB0ON7 ISWC :" at bounding box center [242, 187] width 197 height 35
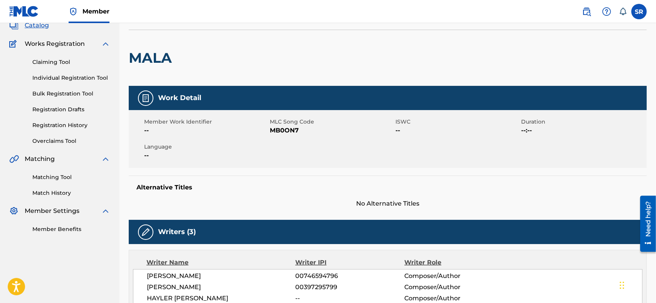
scroll to position [103, 0]
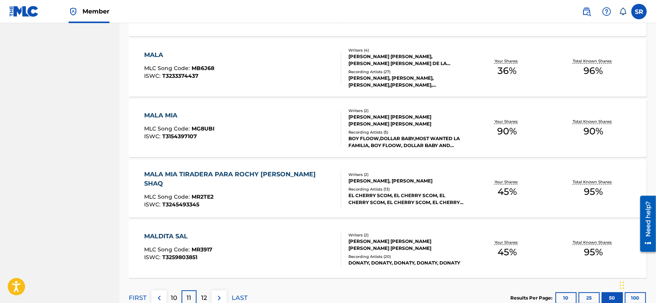
scroll to position [2973, 0]
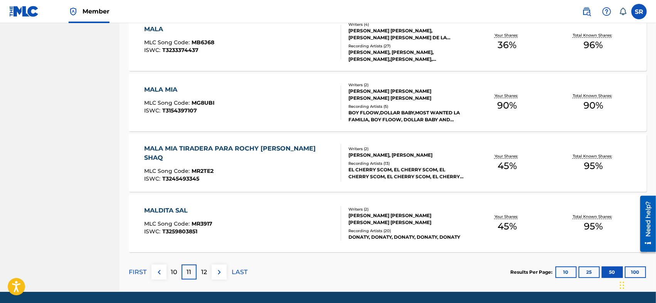
click at [197, 276] on div "12" at bounding box center [204, 272] width 15 height 15
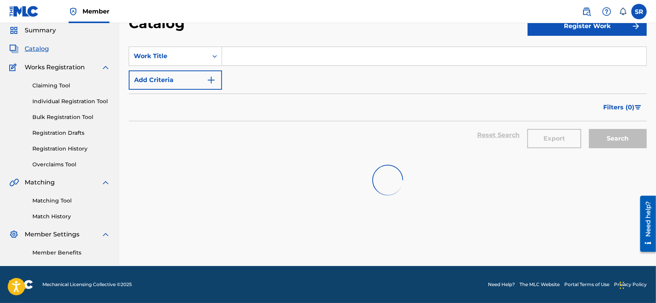
scroll to position [28, 0]
